Goal: Task Accomplishment & Management: Complete application form

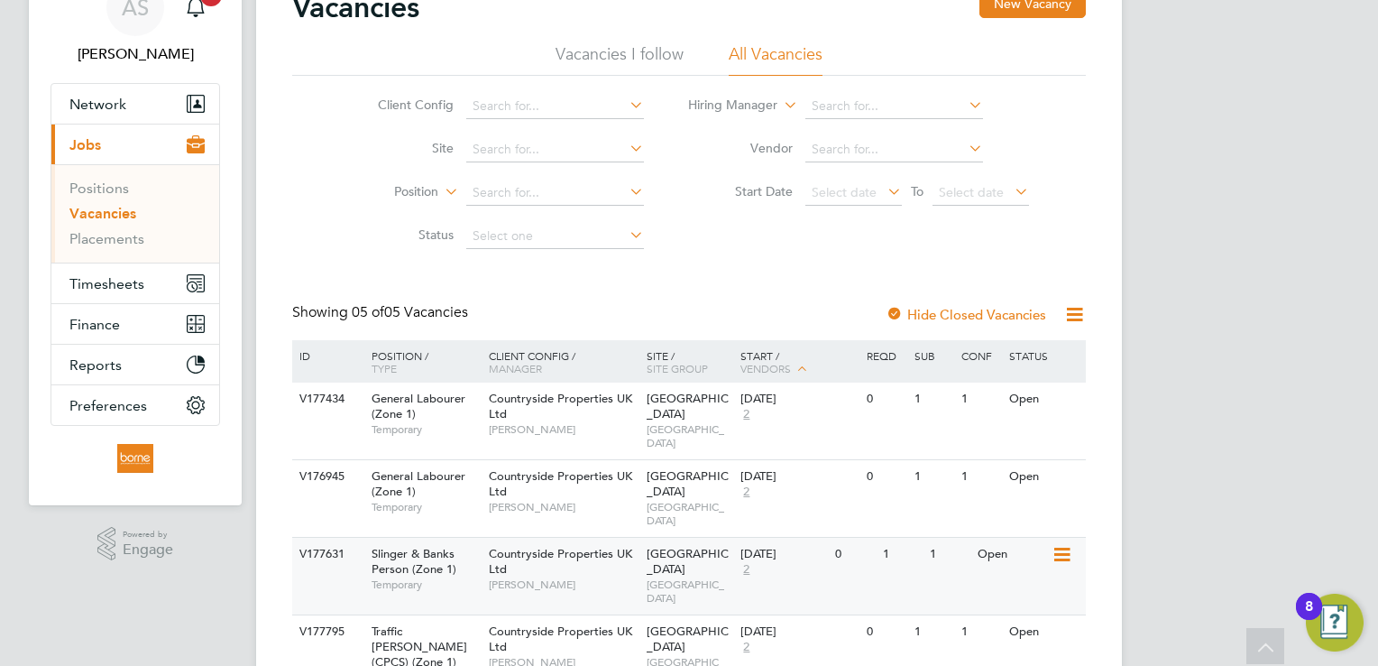
scroll to position [188, 0]
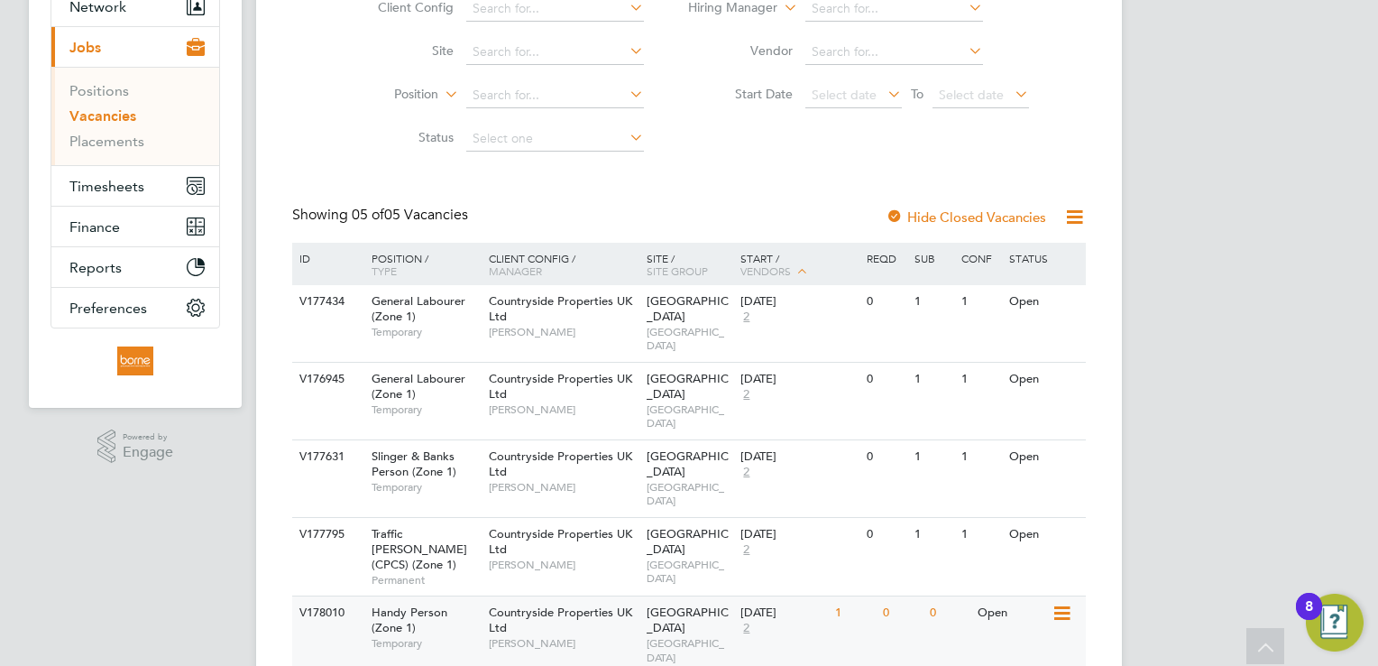
click at [584, 596] on div "Countryside Properties UK Ltd Liam D'unienville" at bounding box center [563, 627] width 158 height 62
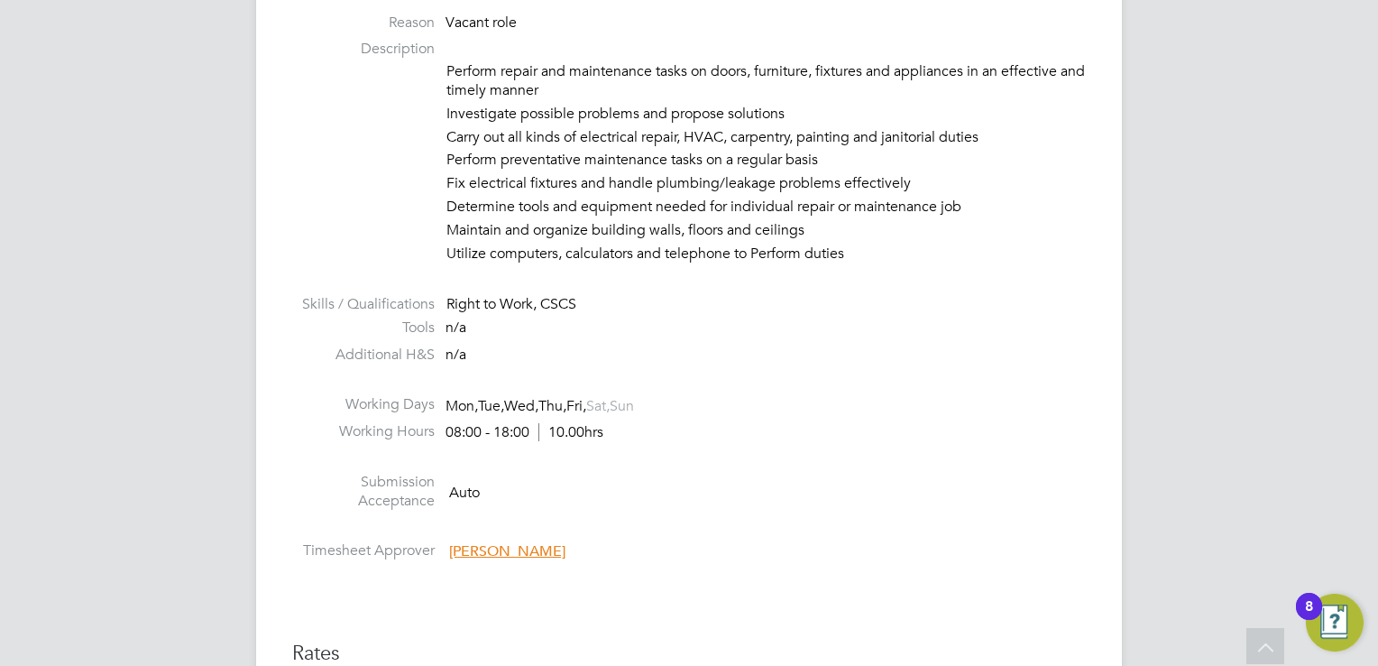
scroll to position [1173, 0]
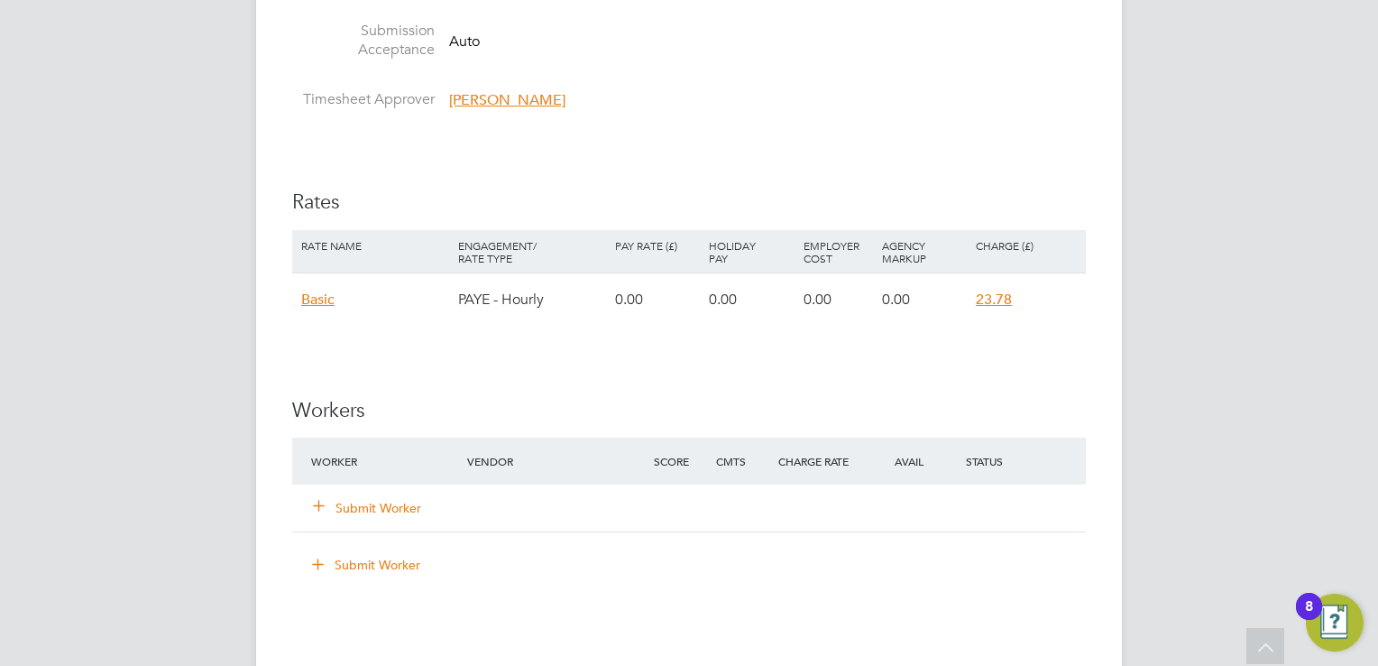
click at [325, 511] on icon at bounding box center [319, 505] width 14 height 14
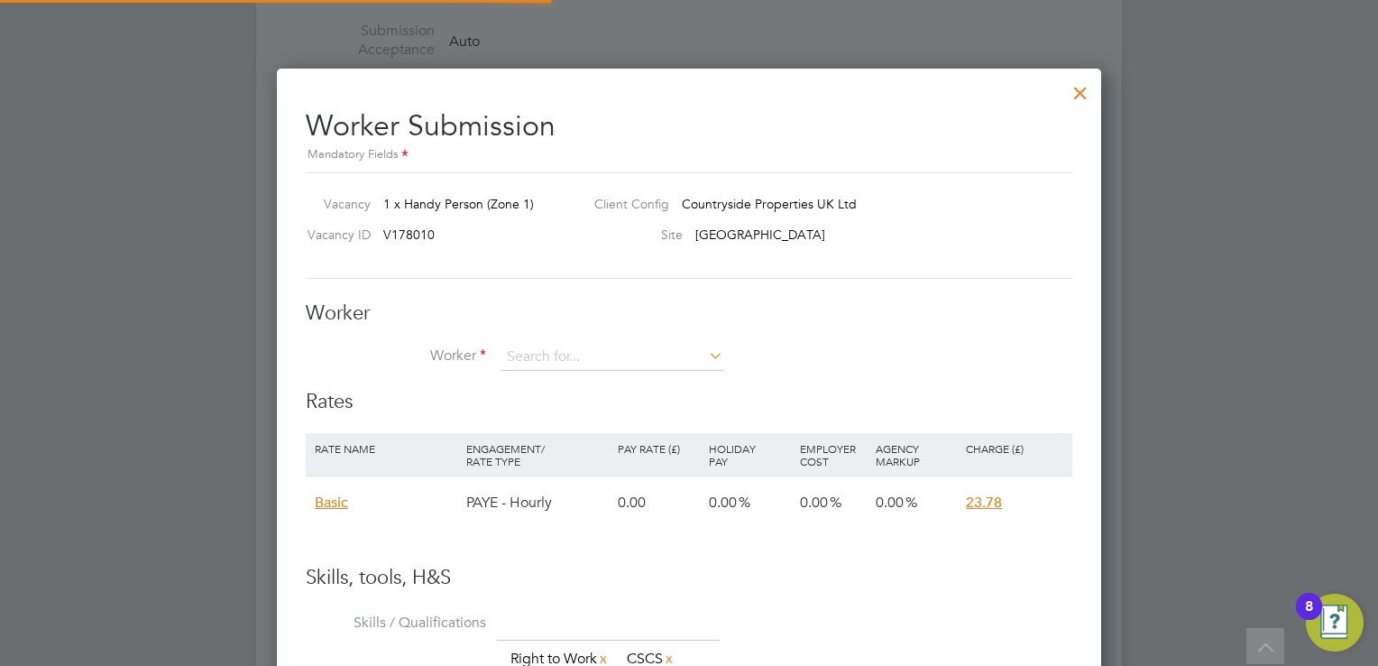
scroll to position [1074, 825]
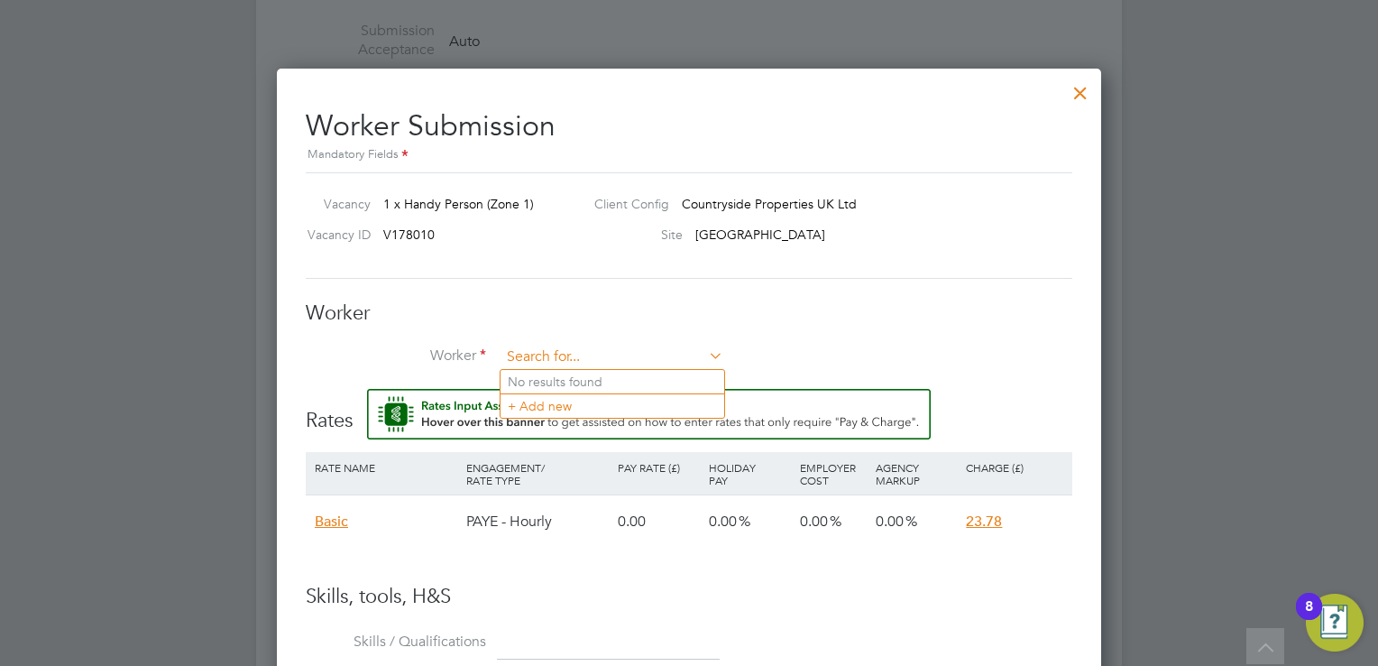
click at [611, 359] on input at bounding box center [612, 357] width 223 height 27
click at [603, 384] on li "Georgi Georgiev (205215)" at bounding box center [614, 382] width 226 height 24
type input "Georgi Georgiev (205215)"
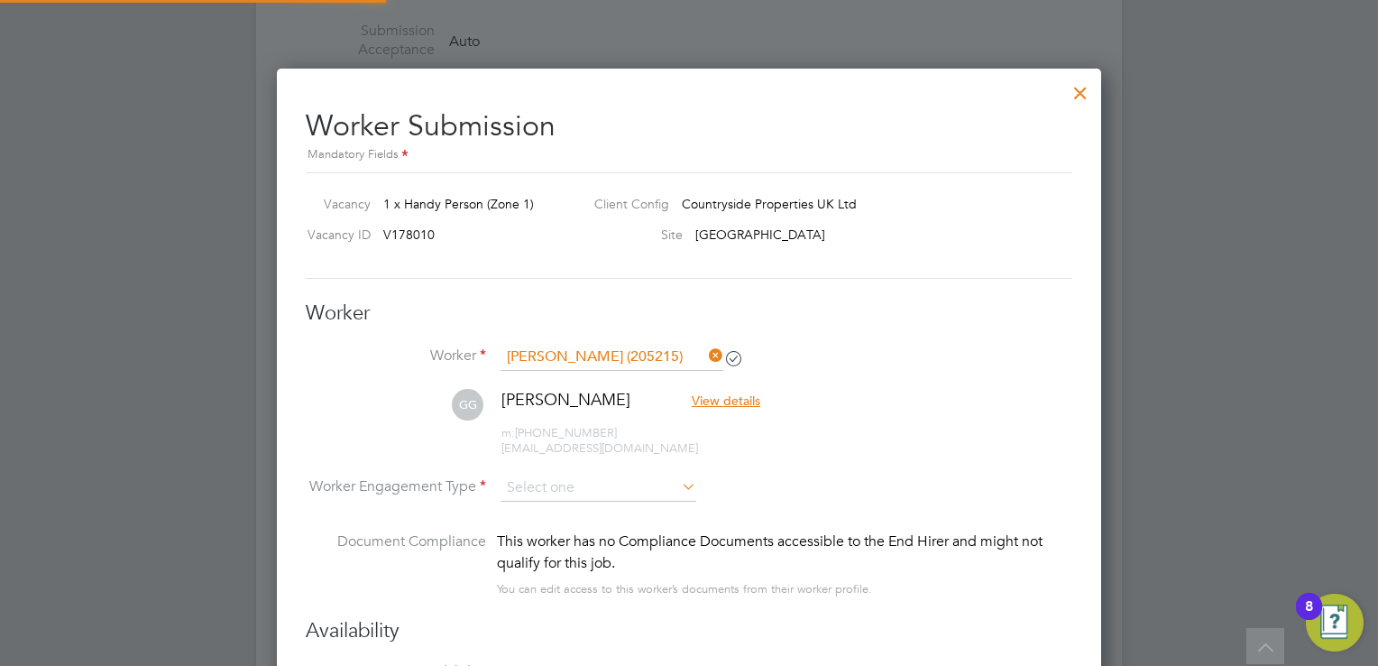
scroll to position [1490, 825]
click at [622, 486] on input at bounding box center [599, 488] width 196 height 27
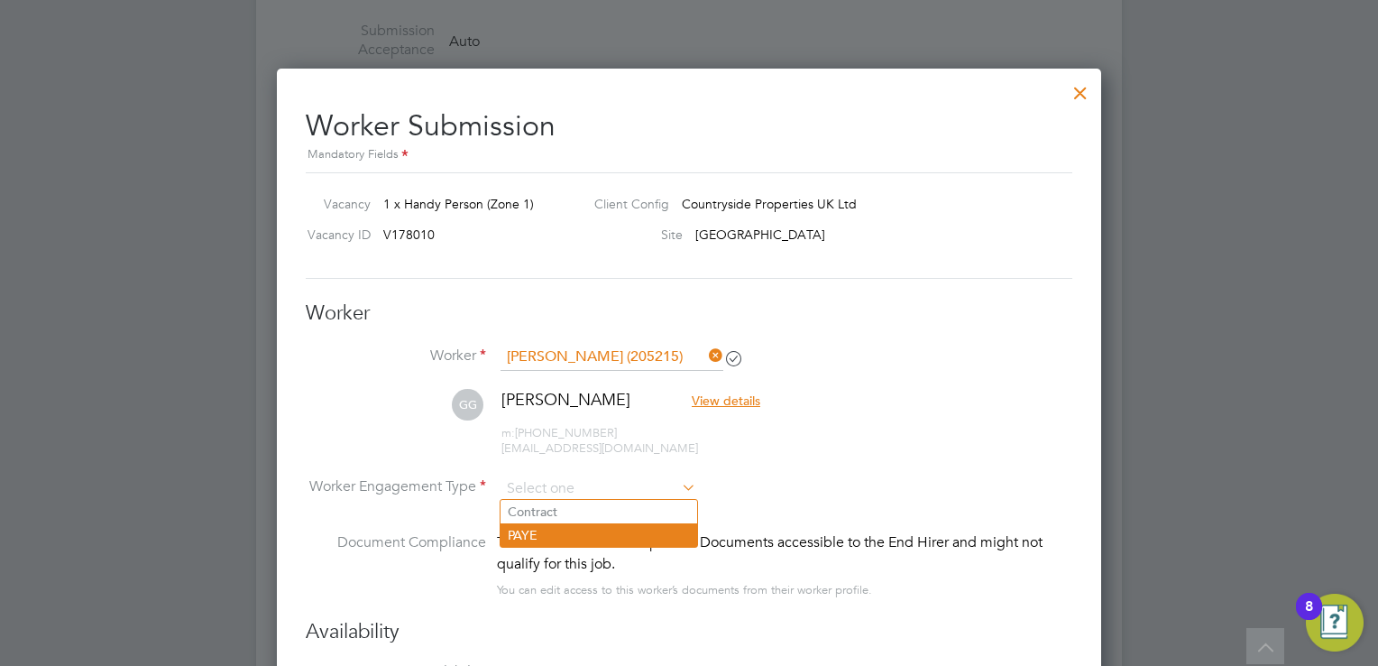
click at [586, 539] on li "PAYE" at bounding box center [599, 534] width 197 height 23
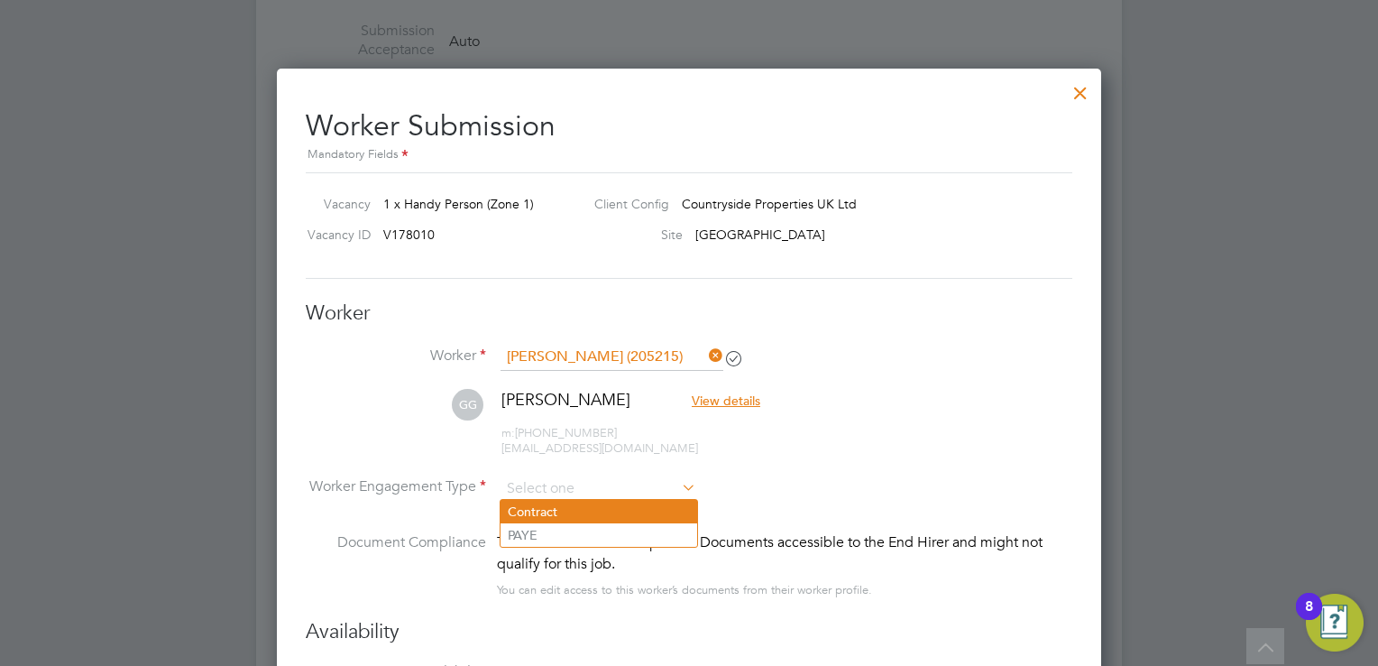
type input "PAYE"
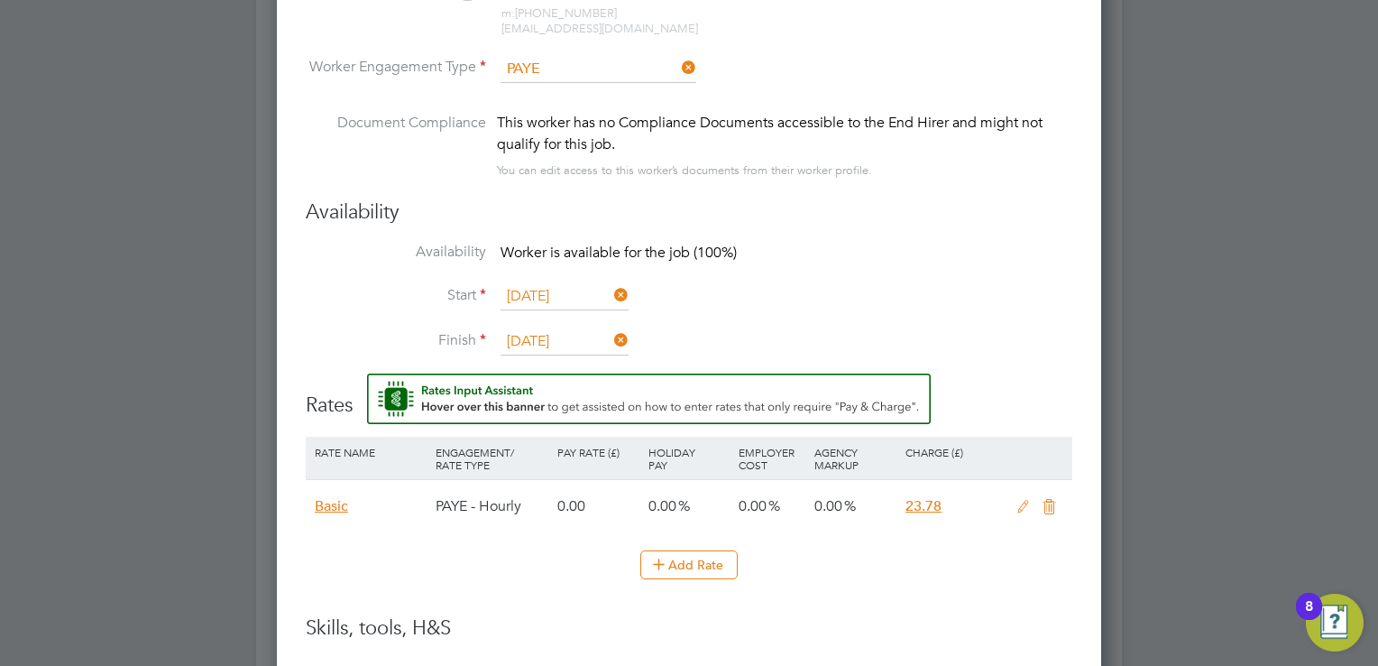
click at [1027, 500] on icon at bounding box center [1023, 507] width 23 height 14
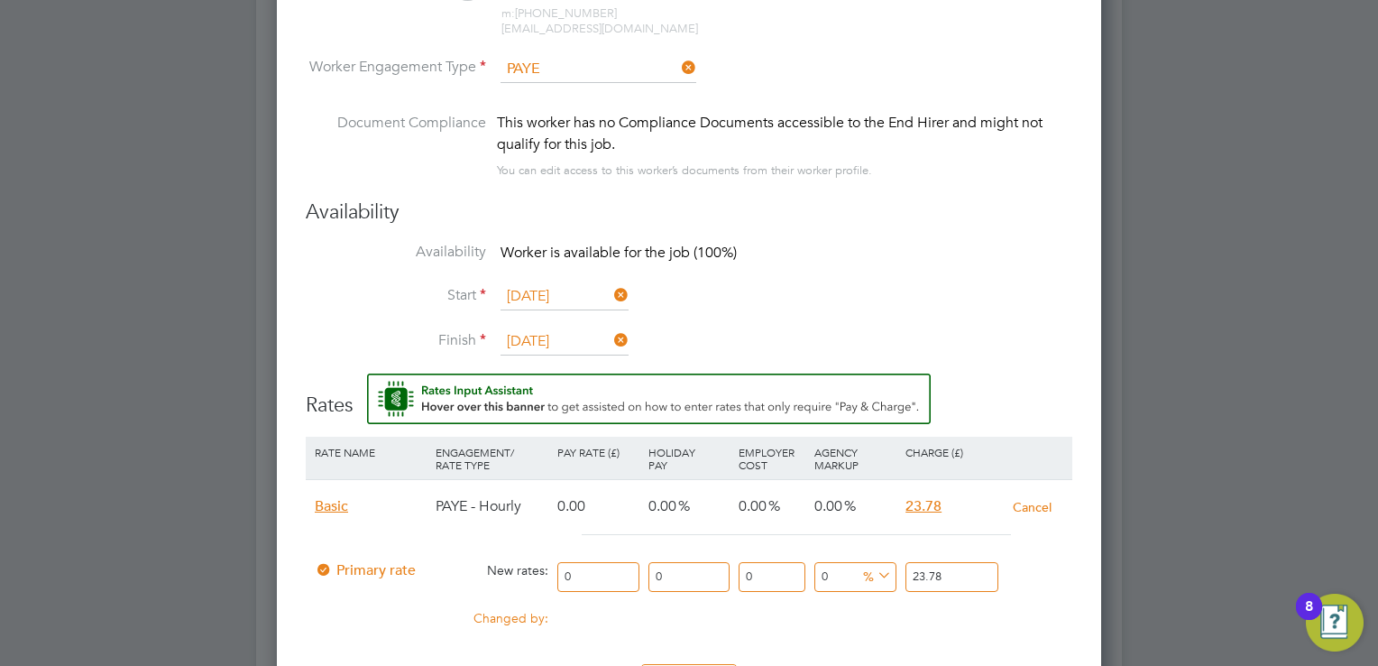
drag, startPoint x: 570, startPoint y: 577, endPoint x: 496, endPoint y: 578, distance: 74.0
click at [502, 578] on div "Primary rate New rates: 0 0 n/a 0 n/a 0 0 % 23.78" at bounding box center [689, 577] width 767 height 48
type input "2"
type input "21"
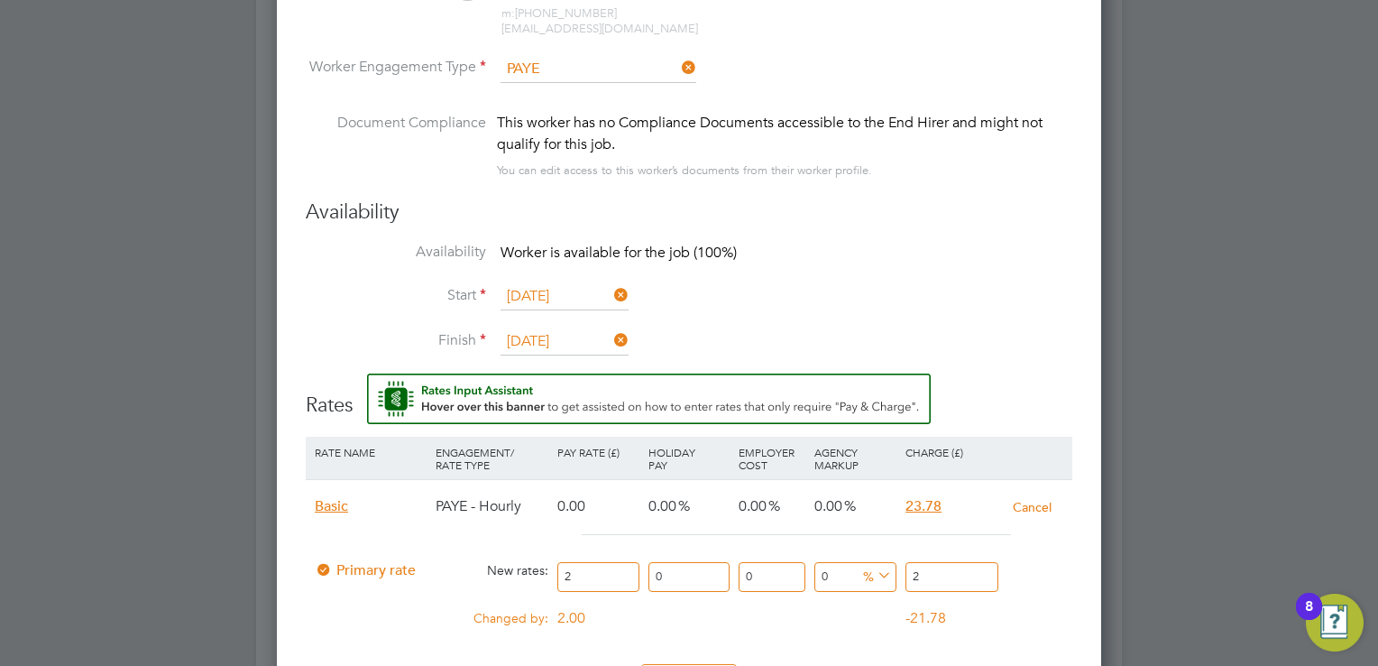
type input "21"
click at [719, 583] on input "0" at bounding box center [690, 577] width 82 height 30
click at [777, 576] on input "0" at bounding box center [772, 577] width 67 height 30
click at [831, 568] on input "0" at bounding box center [856, 577] width 82 height 30
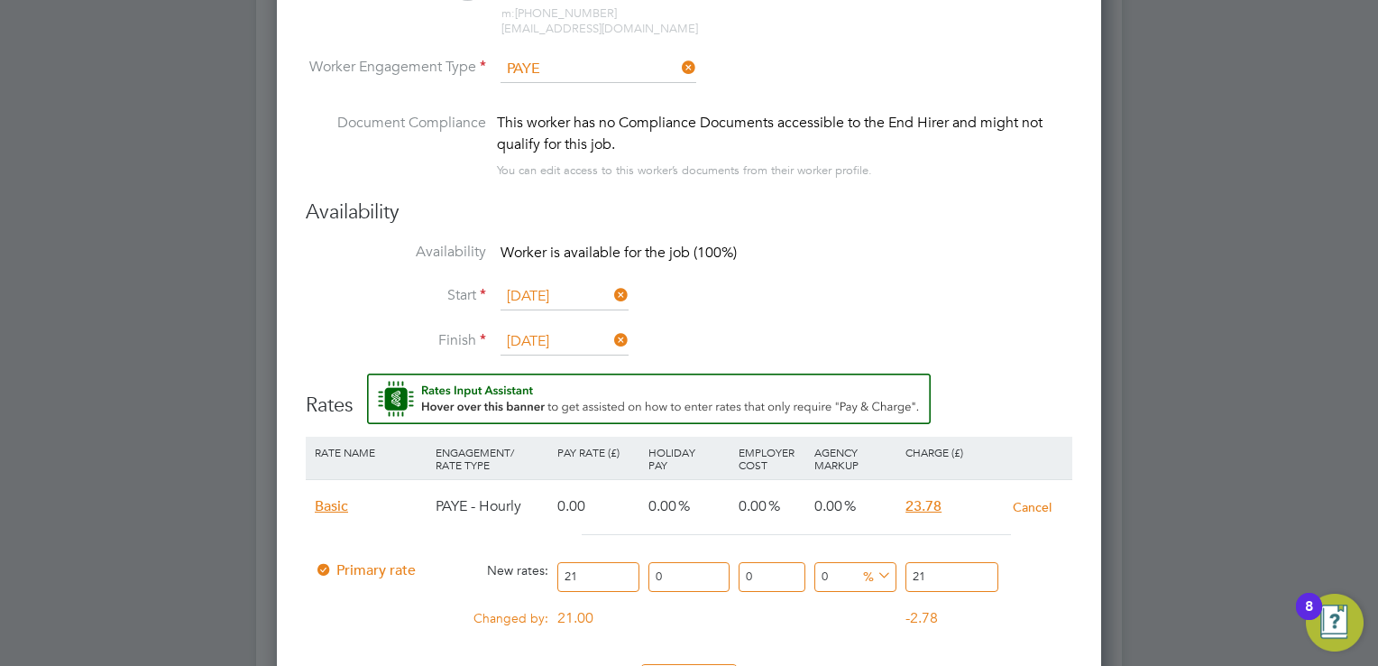
drag, startPoint x: 949, startPoint y: 565, endPoint x: 843, endPoint y: 565, distance: 105.5
click at [844, 565] on div "Primary rate New rates: 21 0 n/a 0 n/a 0 0 % 21" at bounding box center [689, 577] width 767 height 48
type input "-90.47619047619048"
type input "2"
type input "9.523809523809524"
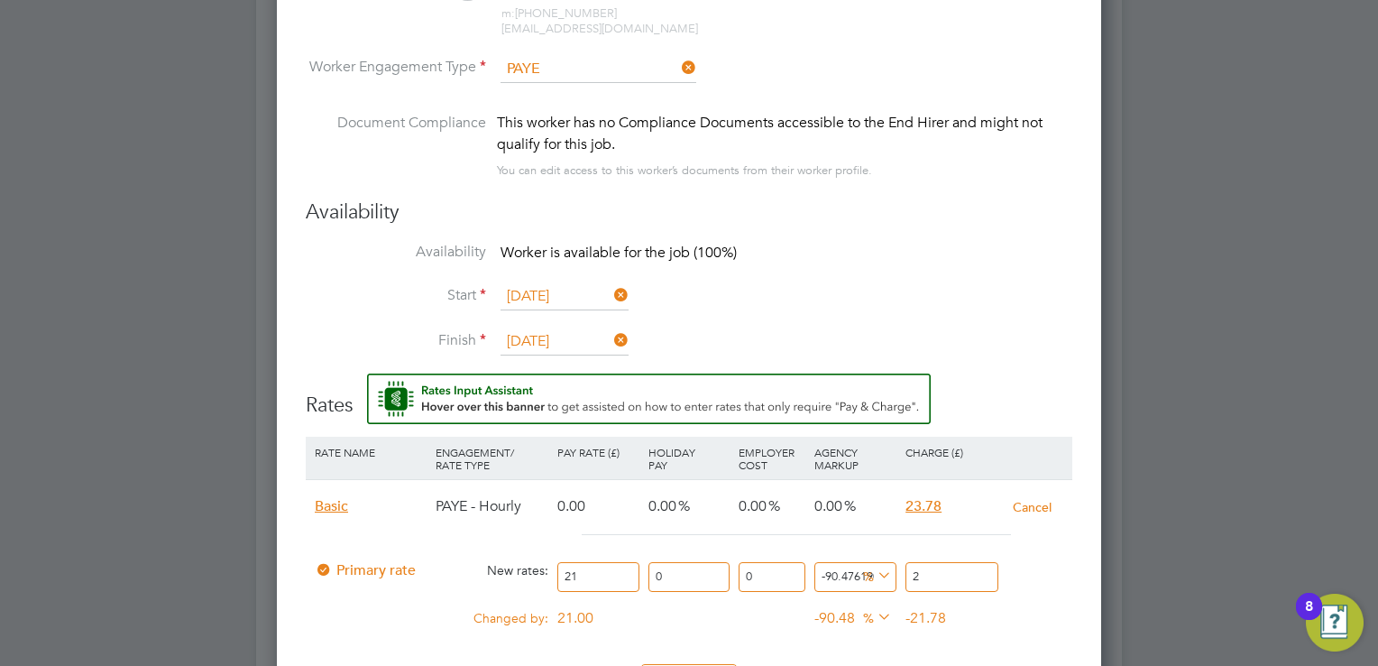
type input "23"
type input "12.857142857142858"
type input "23.7"
type input "13.238095238095237"
type input "23.78"
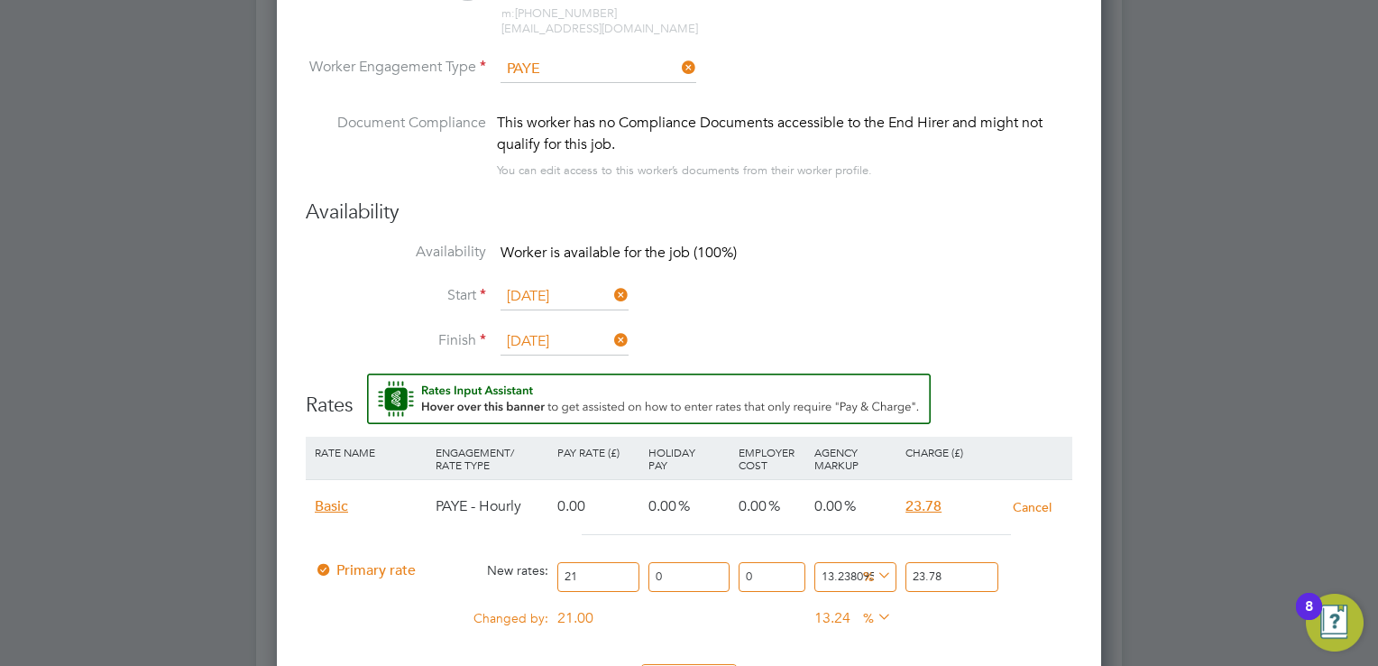
click at [974, 311] on li "Start 05 Aug 2025" at bounding box center [689, 305] width 767 height 45
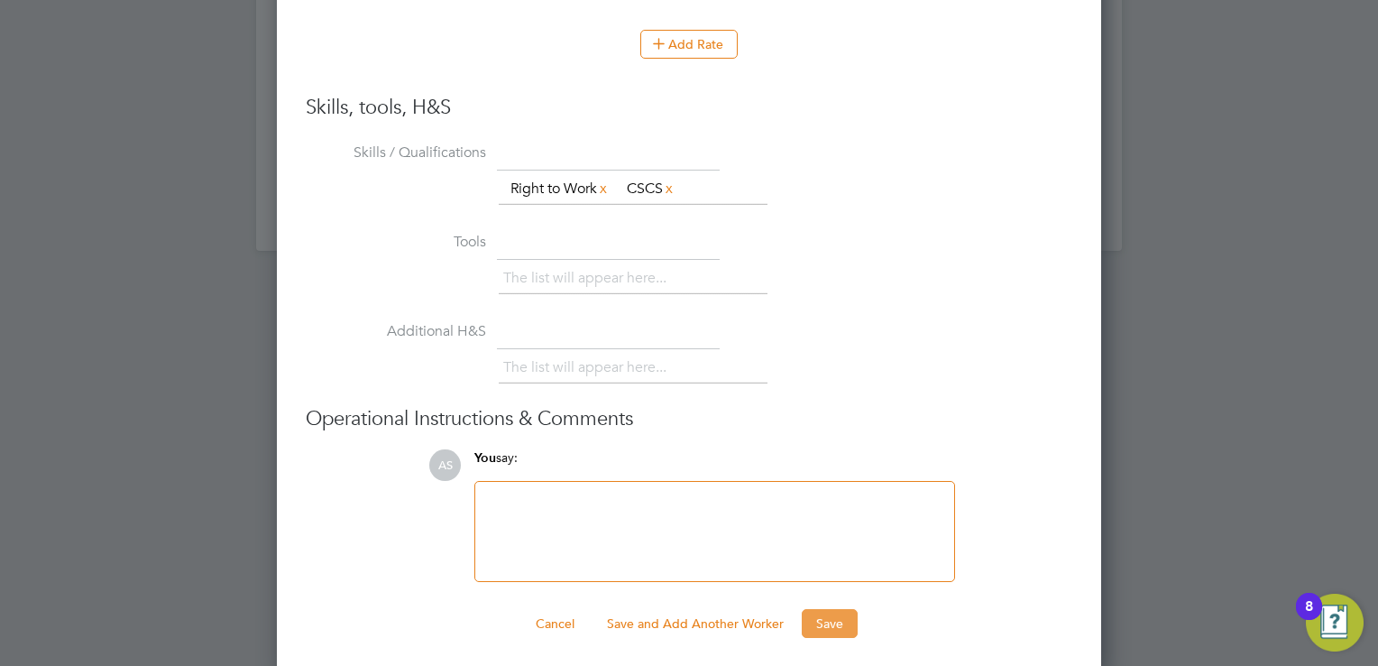
click at [826, 621] on button "Save" at bounding box center [830, 623] width 56 height 29
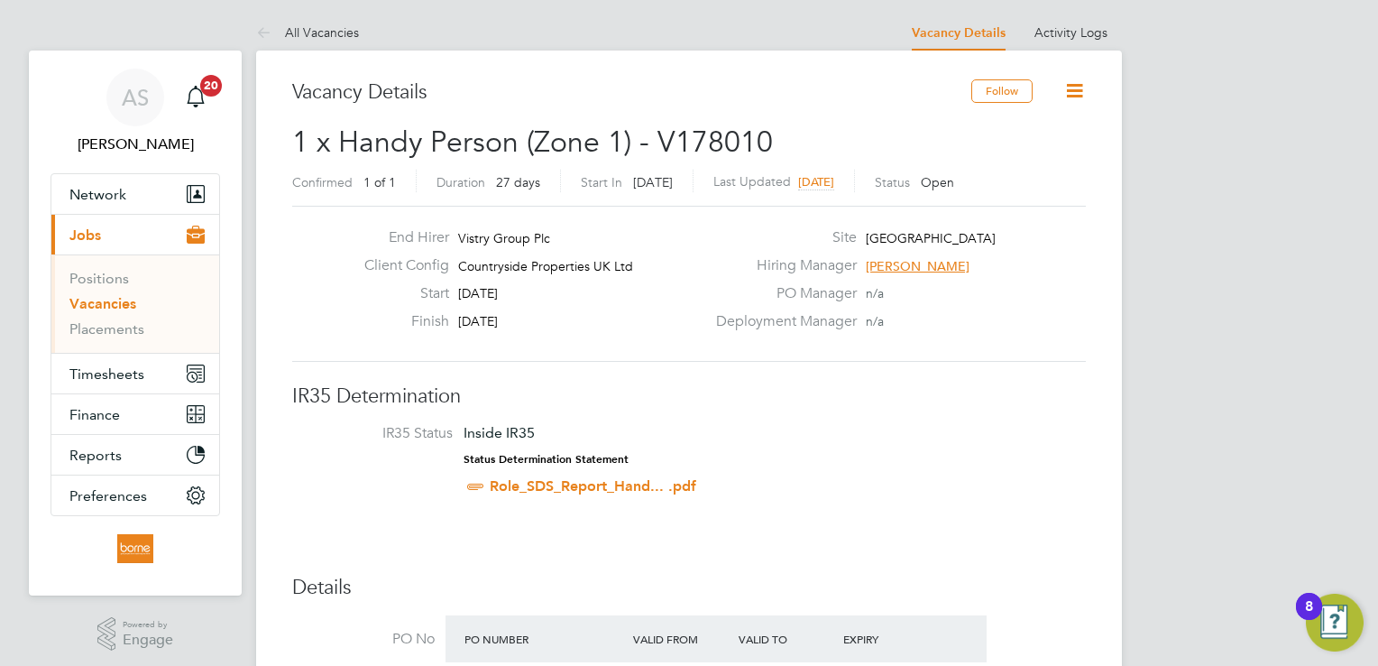
click at [1078, 80] on icon at bounding box center [1075, 90] width 23 height 23
click at [926, 446] on li "IR35 Status Inside IR35 Status Determination Statement Role_SDS_Report_Hand... …" at bounding box center [689, 463] width 758 height 78
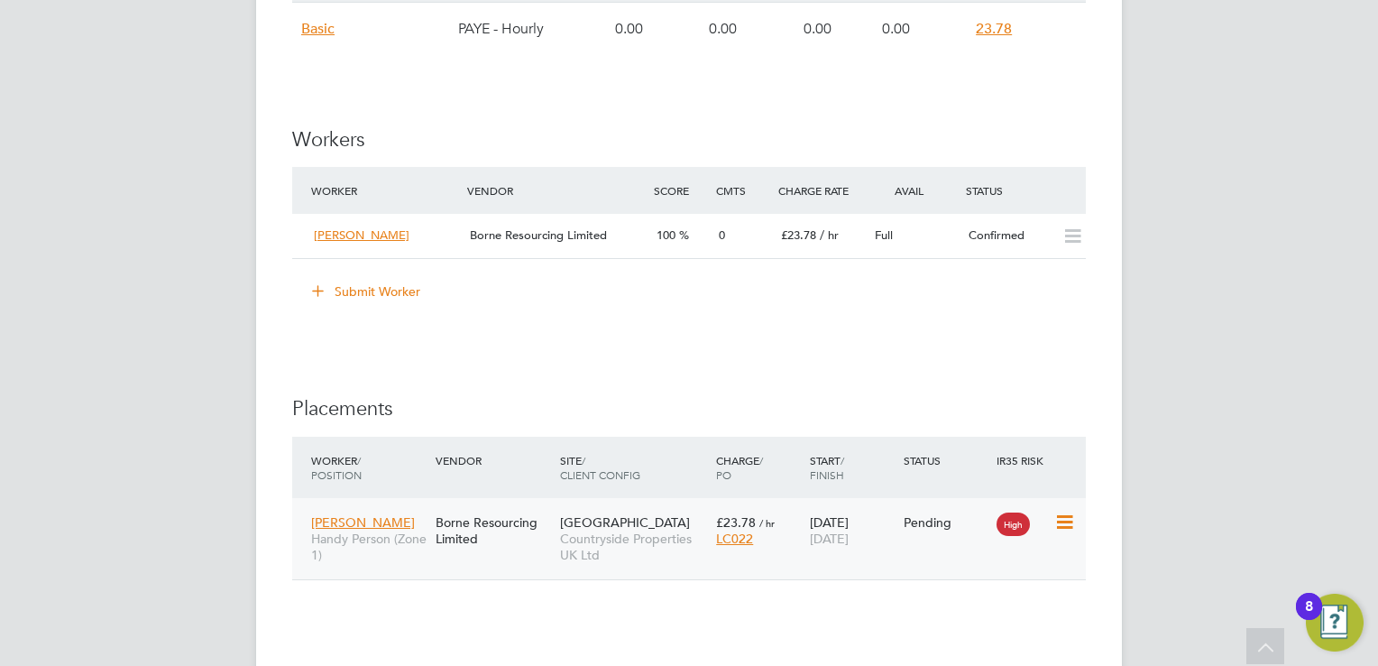
click at [773, 539] on div "LC022" at bounding box center [758, 538] width 85 height 16
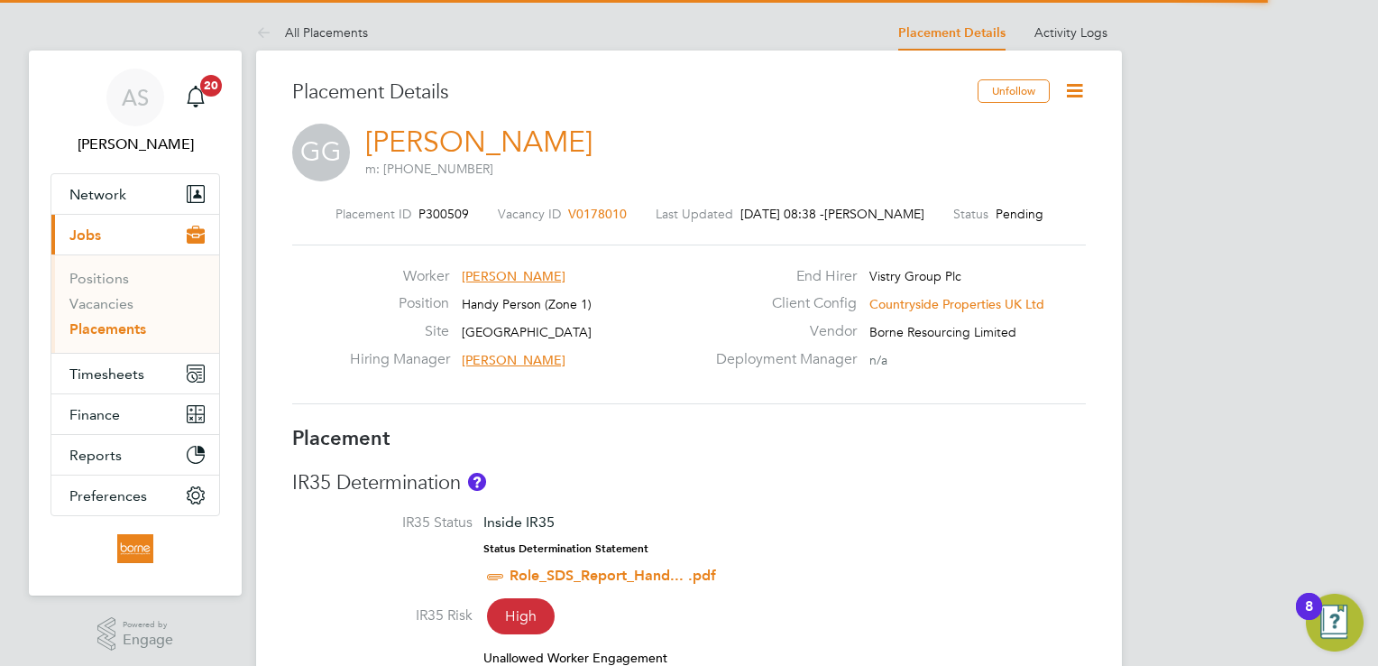
click at [1064, 90] on icon at bounding box center [1075, 90] width 23 height 23
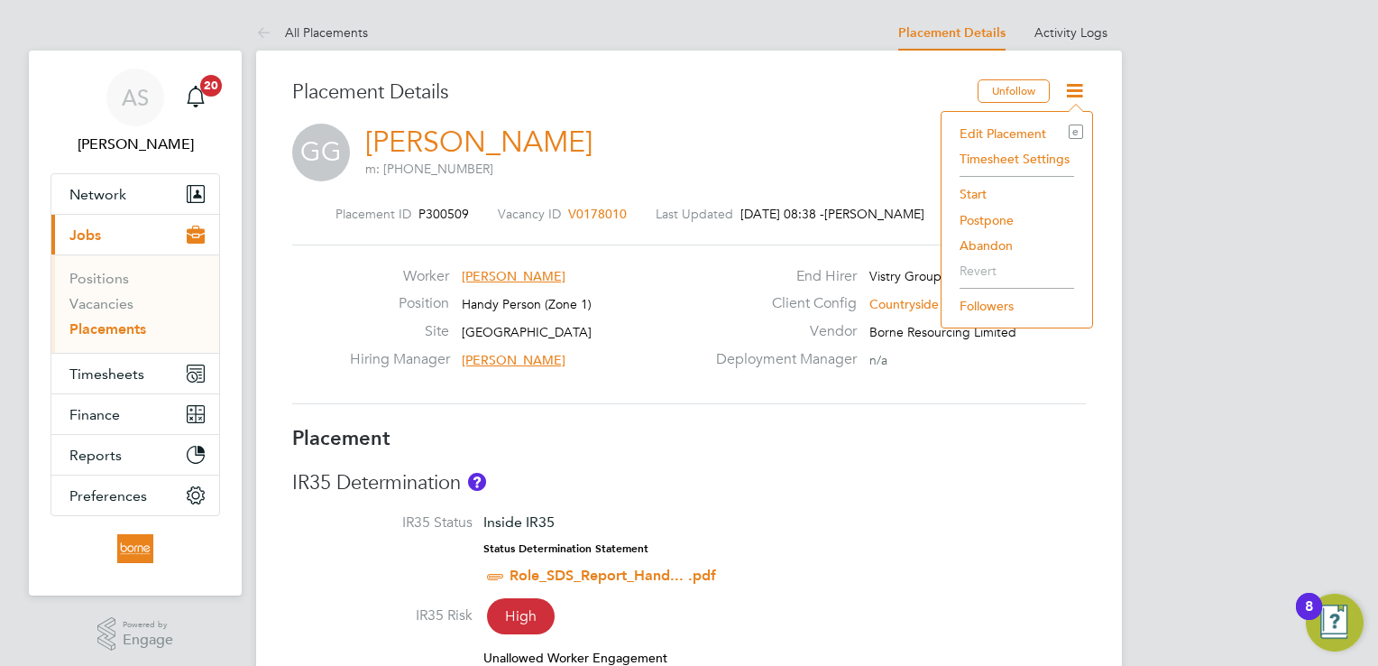
click at [982, 189] on li "Start" at bounding box center [1017, 193] width 133 height 25
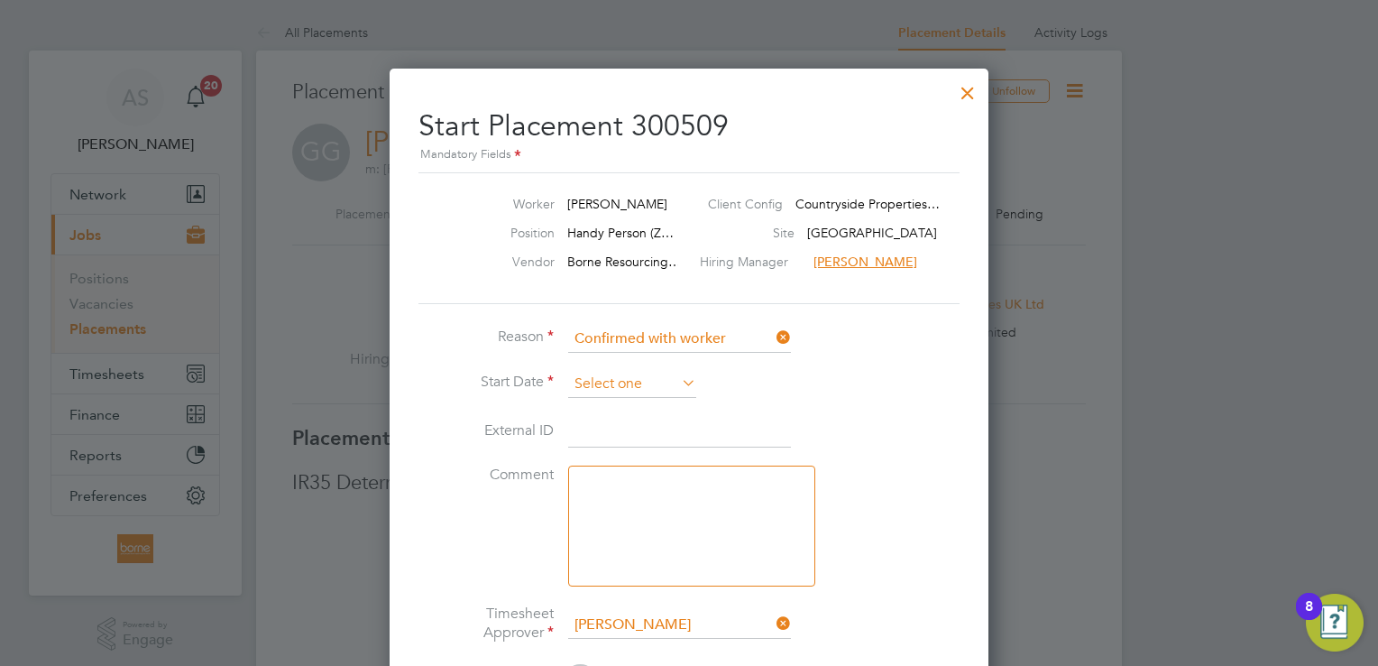
click at [634, 382] on input at bounding box center [632, 384] width 128 height 27
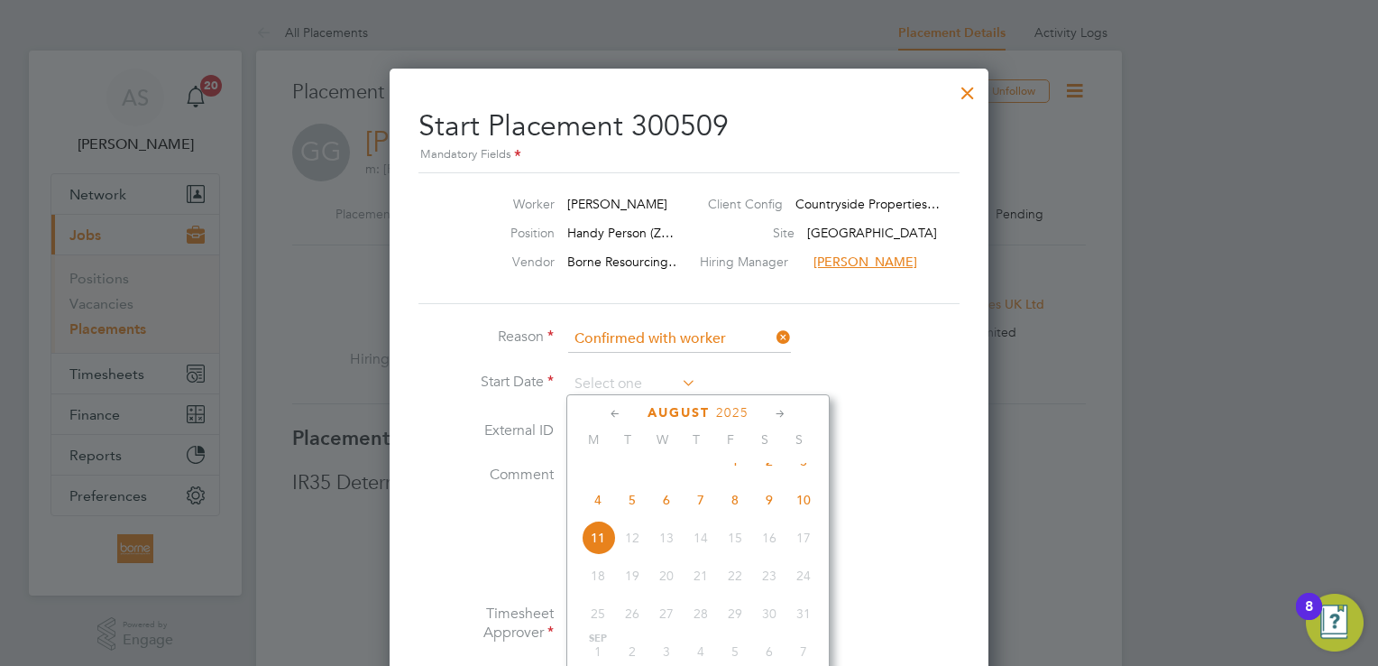
click at [598, 514] on span "4" at bounding box center [598, 500] width 34 height 34
type input "[DATE]"
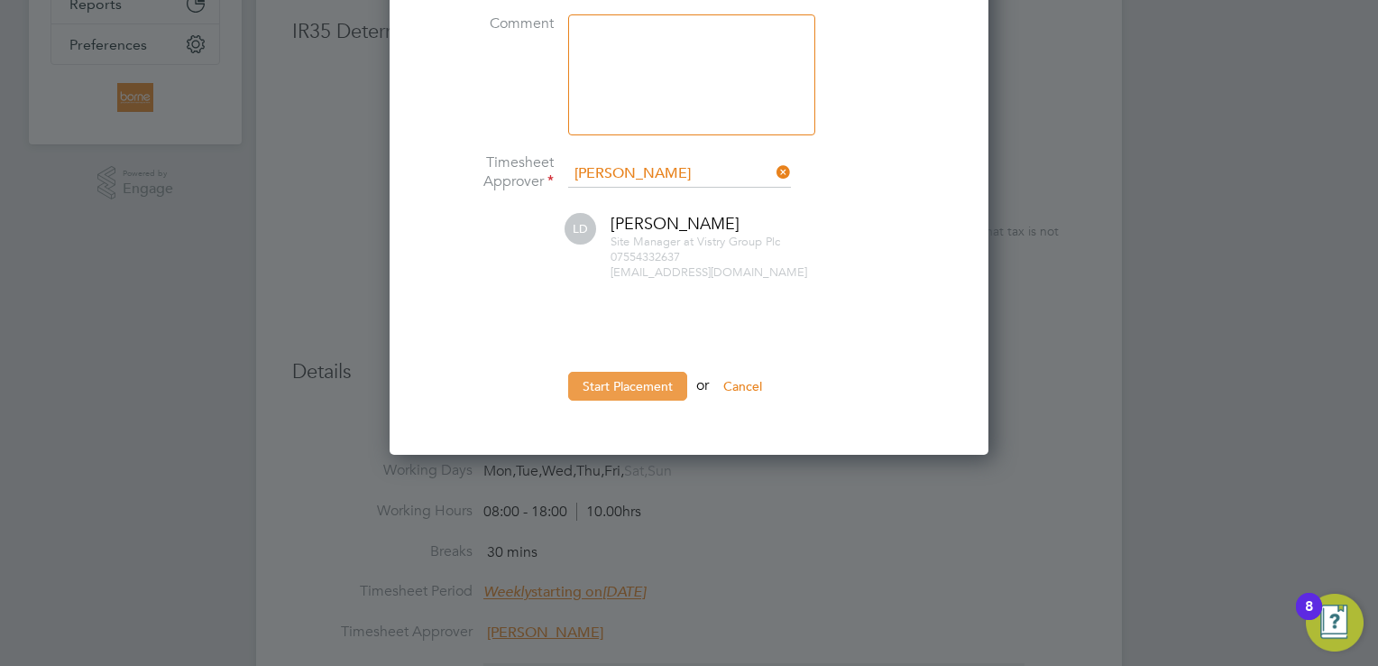
click at [641, 378] on button "Start Placement" at bounding box center [627, 386] width 119 height 29
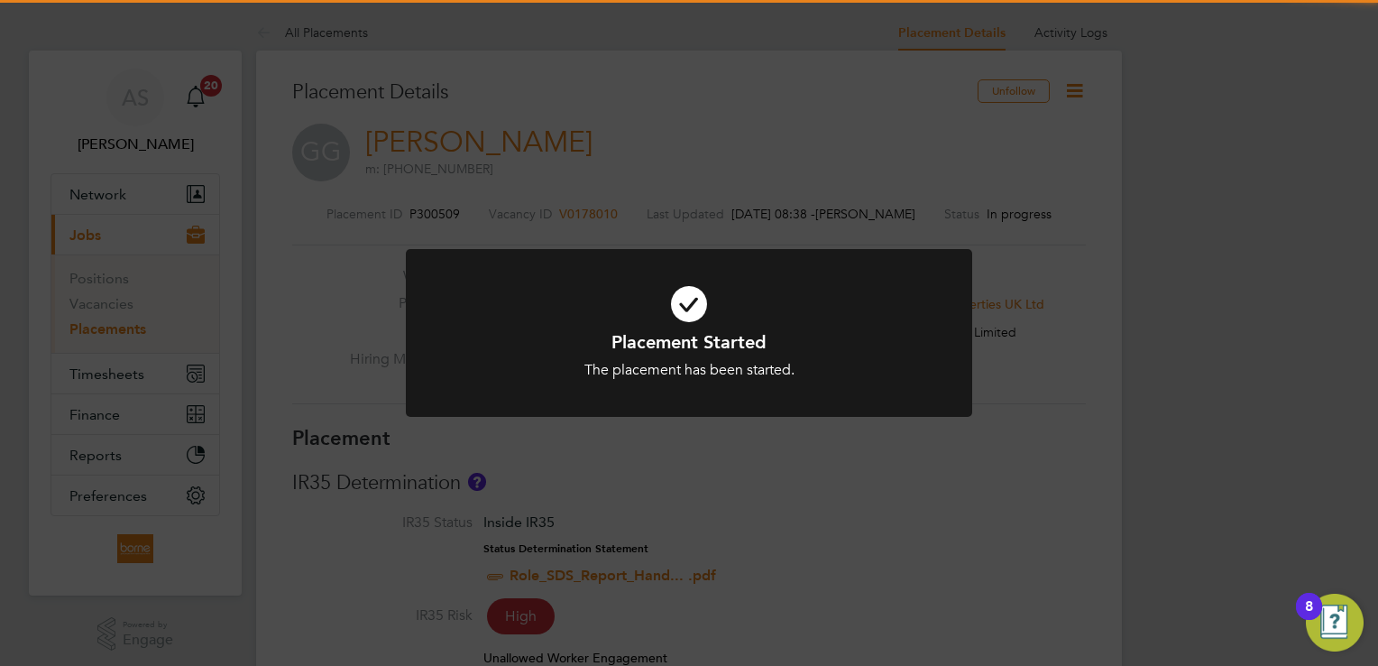
click at [732, 102] on div "Placement Started The placement has been started. Cancel Okay" at bounding box center [689, 333] width 1378 height 666
